Goal: Task Accomplishment & Management: Use online tool/utility

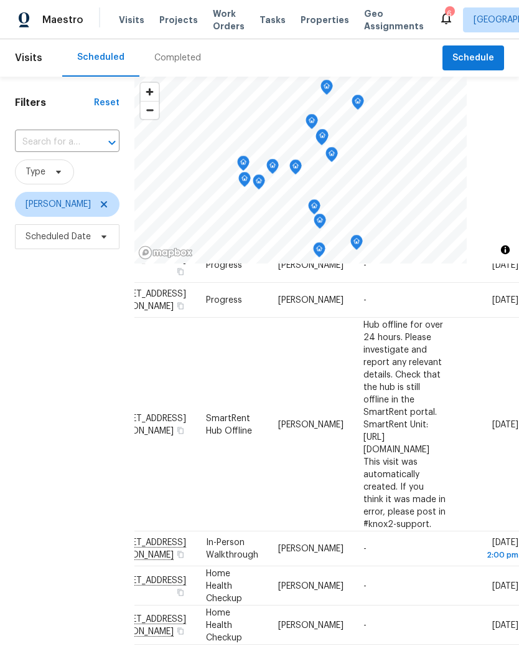
scroll to position [61, 139]
click at [0, 0] on icon at bounding box center [0, 0] width 0 height 0
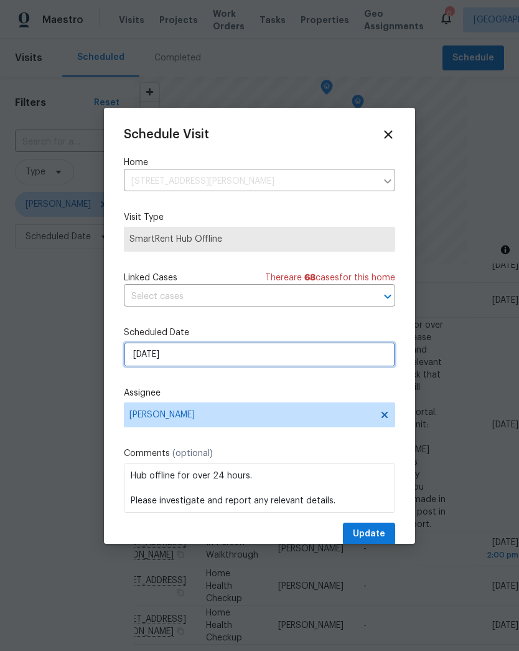
click at [214, 357] on input "9/15/2025" at bounding box center [260, 354] width 272 height 25
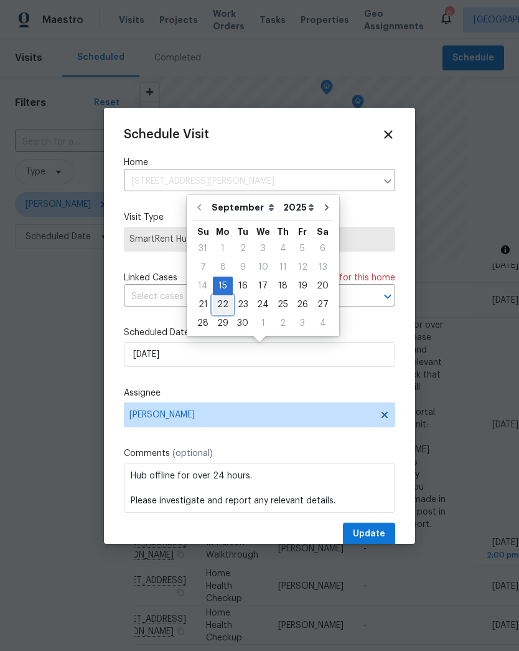
click at [224, 302] on div "22" at bounding box center [223, 304] width 20 height 17
type input "9/22/2025"
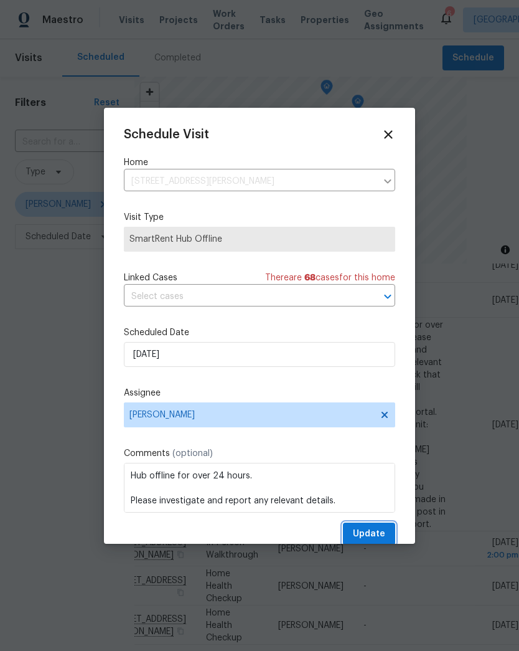
click at [383, 536] on span "Update" at bounding box center [369, 534] width 32 height 16
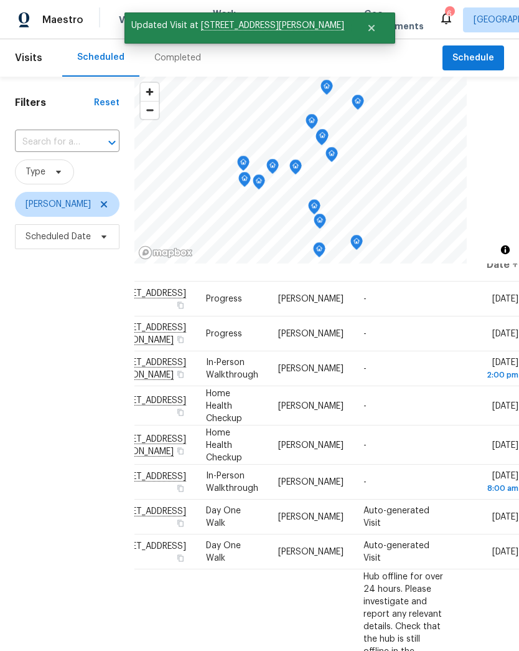
scroll to position [28, 135]
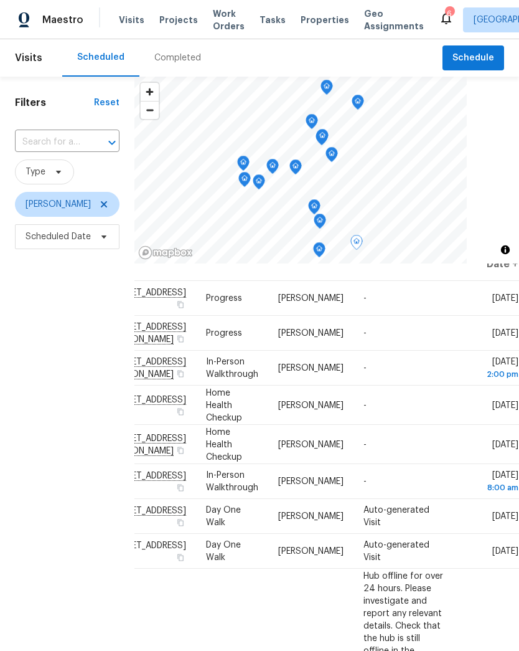
click at [0, 0] on span at bounding box center [0, 0] width 0 height 0
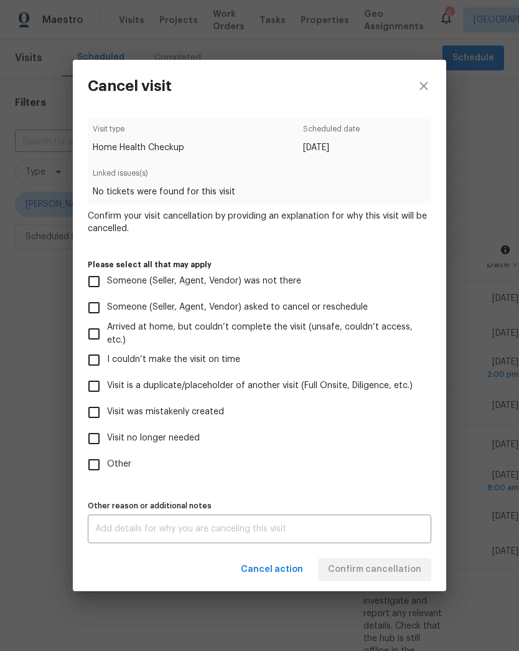
click at [113, 458] on span "Other" at bounding box center [119, 464] width 24 height 13
click at [107, 458] on input "Other" at bounding box center [94, 464] width 26 height 26
click at [97, 461] on input "Other" at bounding box center [94, 464] width 26 height 26
click at [97, 457] on input "Other" at bounding box center [94, 464] width 26 height 26
checkbox input "true"
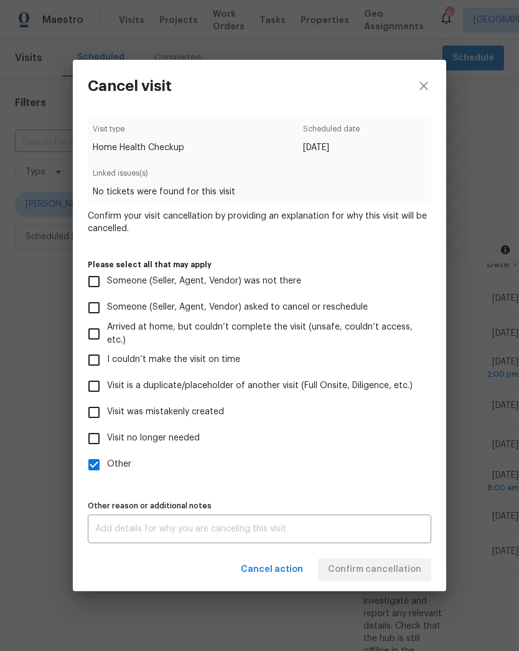
click at [154, 532] on textarea at bounding box center [259, 528] width 329 height 9
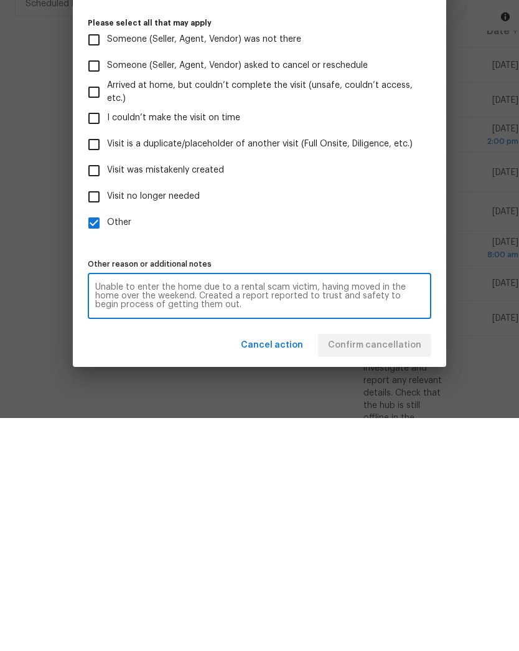
type textarea "Unable to enter the home due to a rental scam victim, having moved in the home …"
click at [113, 557] on div "Cancel action Confirm cancellation" at bounding box center [260, 578] width 374 height 43
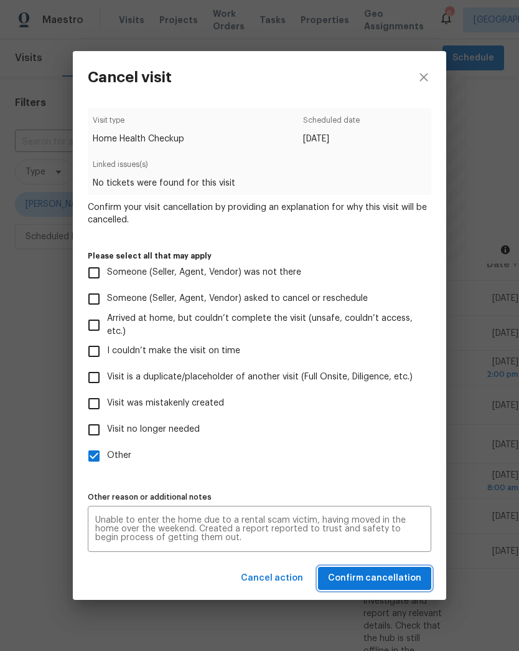
click at [408, 574] on span "Confirm cancellation" at bounding box center [374, 578] width 93 height 16
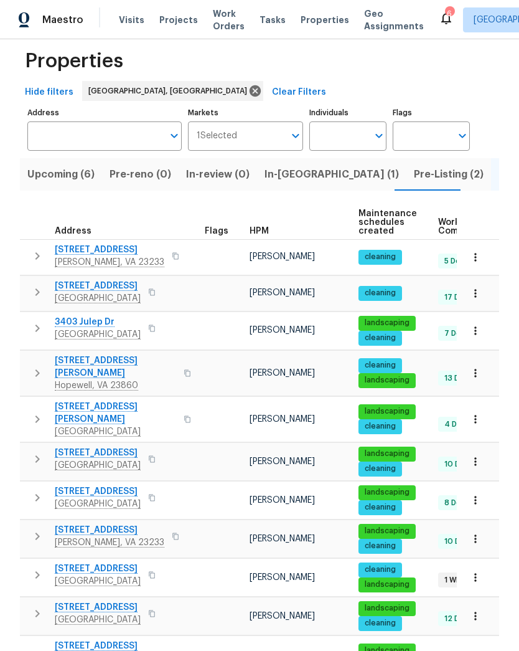
scroll to position [29, 0]
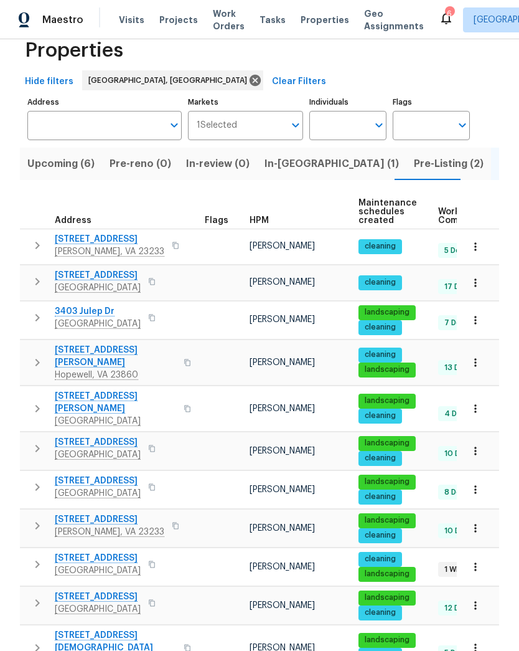
click at [180, 355] on button "button" at bounding box center [187, 362] width 15 height 30
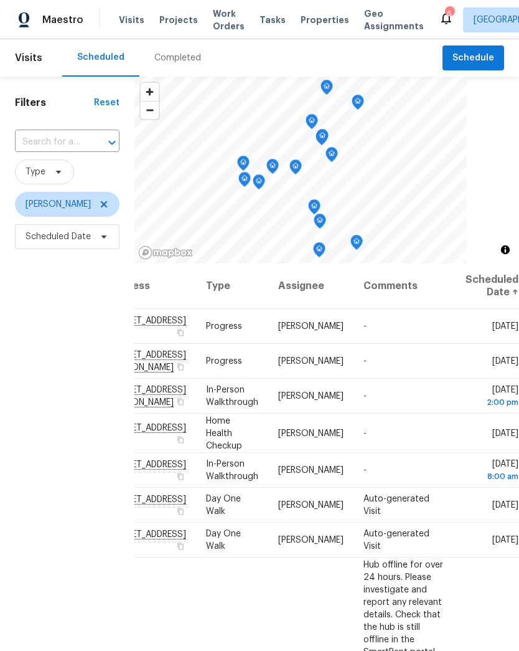
scroll to position [0, 139]
click at [0, 0] on icon at bounding box center [0, 0] width 0 height 0
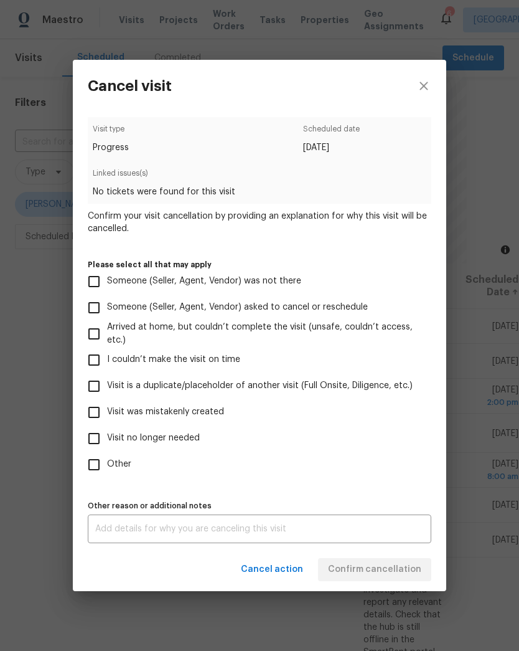
click at [106, 440] on input "Visit no longer needed" at bounding box center [94, 438] width 26 height 26
checkbox input "true"
click at [314, 531] on textarea at bounding box center [259, 528] width 329 height 9
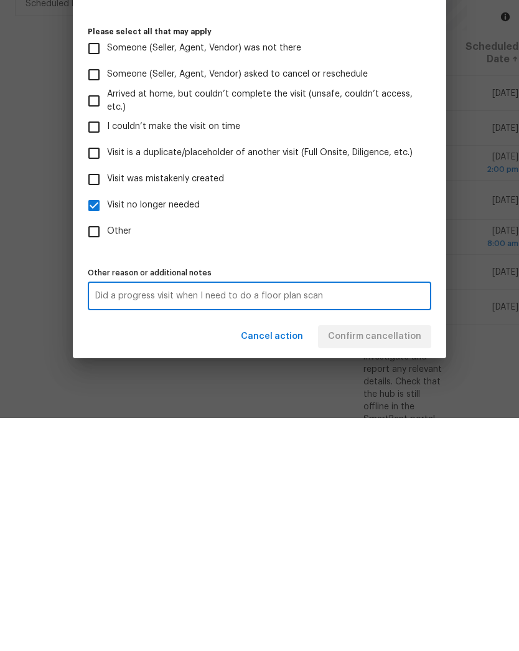
type textarea "Did a progress visit when I need to do a floor plan scan"
click at [409, 548] on div "Cancel action Confirm cancellation" at bounding box center [260, 569] width 374 height 43
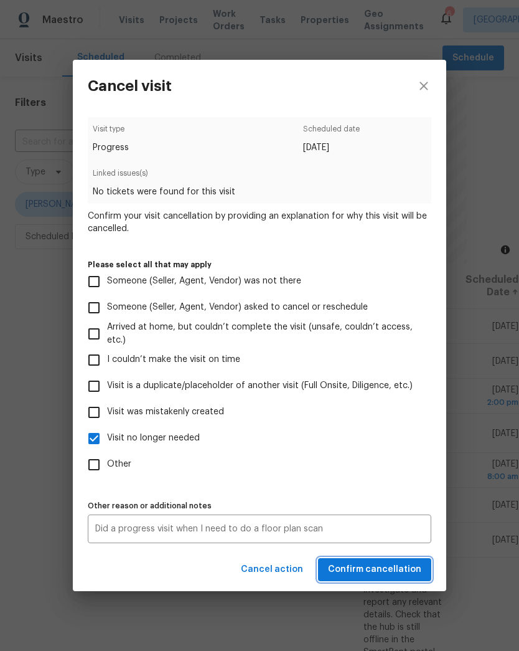
click at [393, 566] on span "Confirm cancellation" at bounding box center [374, 570] width 93 height 16
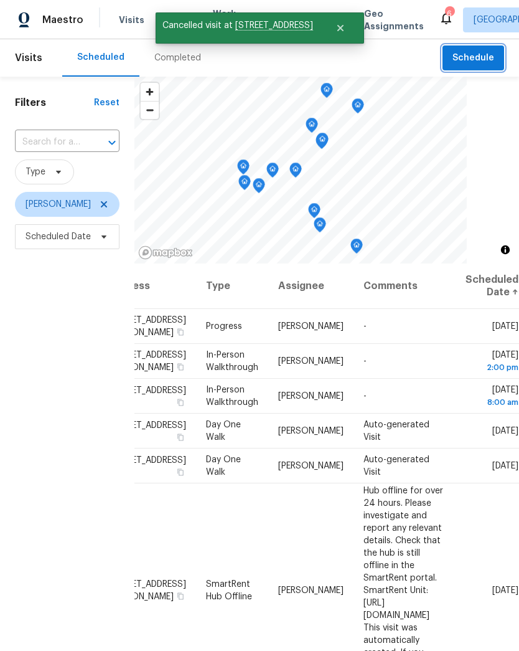
click at [467, 57] on span "Schedule" at bounding box center [474, 58] width 42 height 16
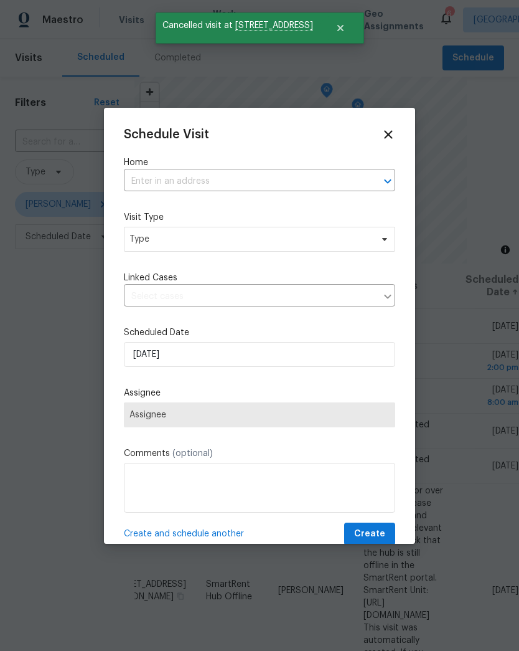
click at [298, 186] on input "text" at bounding box center [242, 181] width 237 height 19
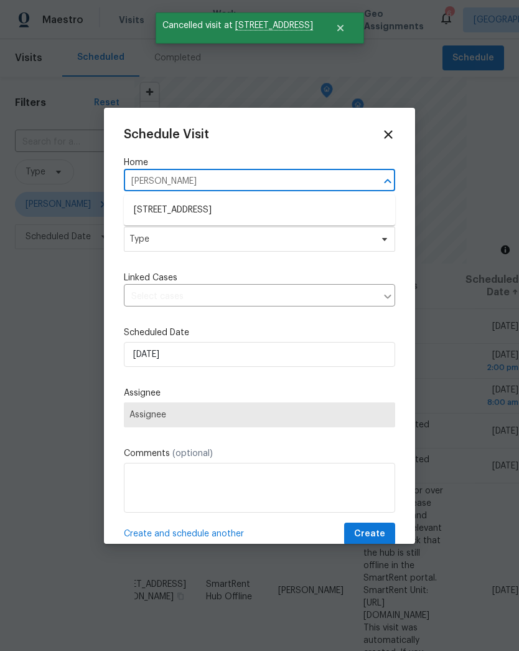
type input "almond"
click at [152, 212] on li "1617 Almond Creek Ct, Henrico, VA 23231" at bounding box center [260, 210] width 272 height 21
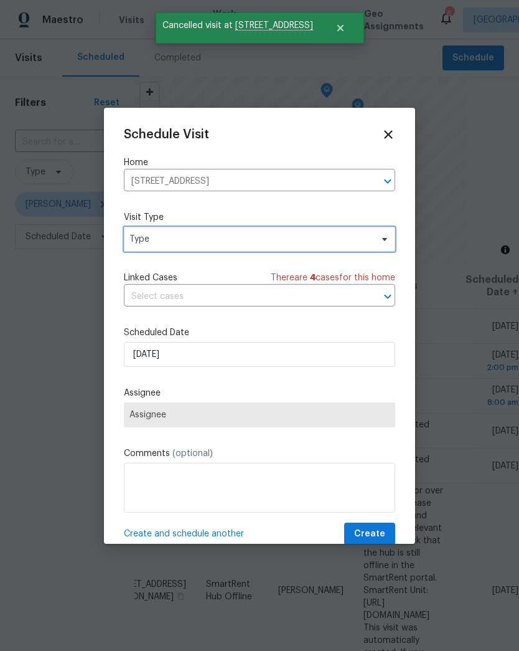
click at [139, 240] on span "Type" at bounding box center [251, 239] width 242 height 12
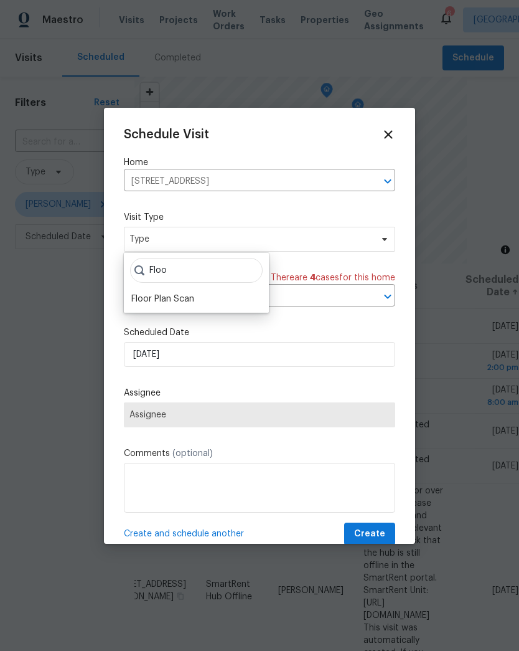
type input "Floo"
click at [143, 294] on div "Floor Plan Scan" at bounding box center [162, 299] width 63 height 12
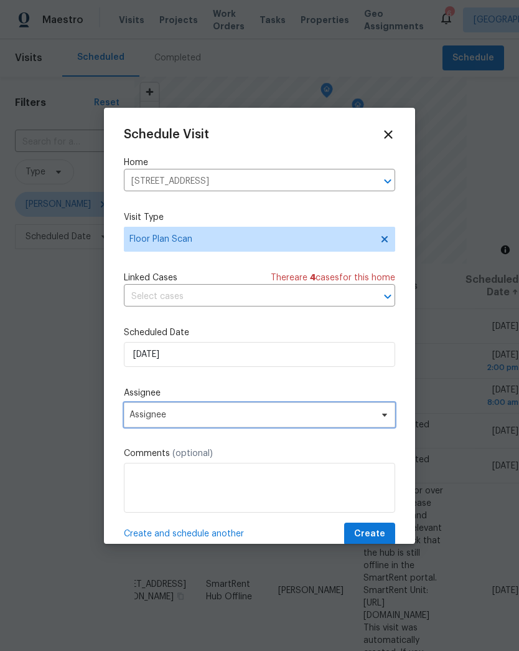
click at [135, 420] on span "Assignee" at bounding box center [252, 415] width 244 height 10
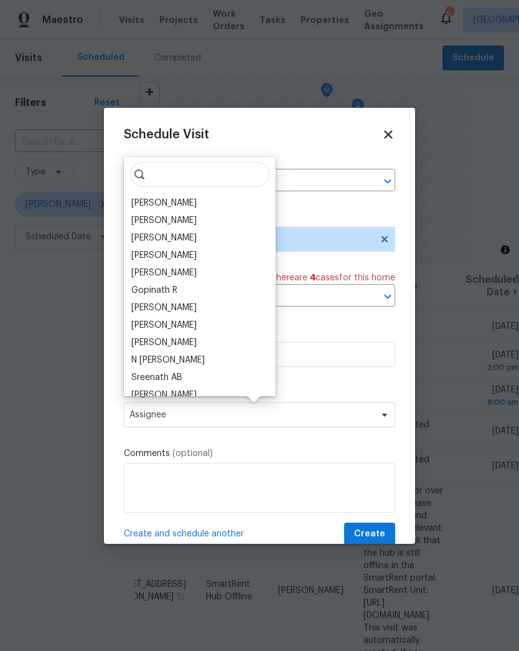
click at [139, 197] on div "[PERSON_NAME]" at bounding box center [163, 203] width 65 height 12
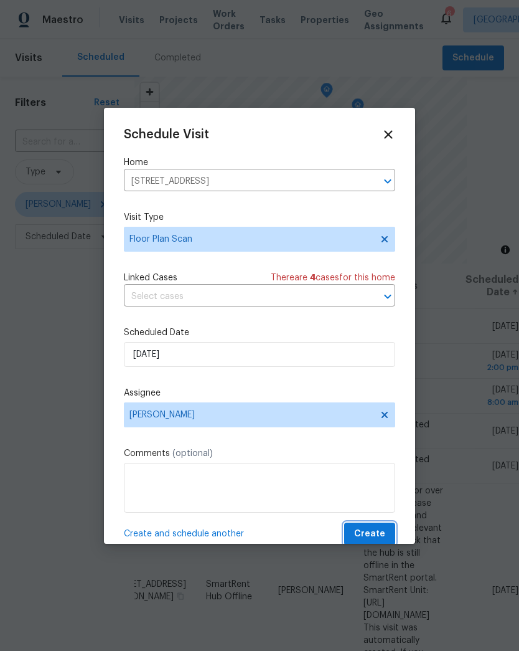
click at [379, 532] on span "Create" at bounding box center [369, 534] width 31 height 16
